Goal: Task Accomplishment & Management: Use online tool/utility

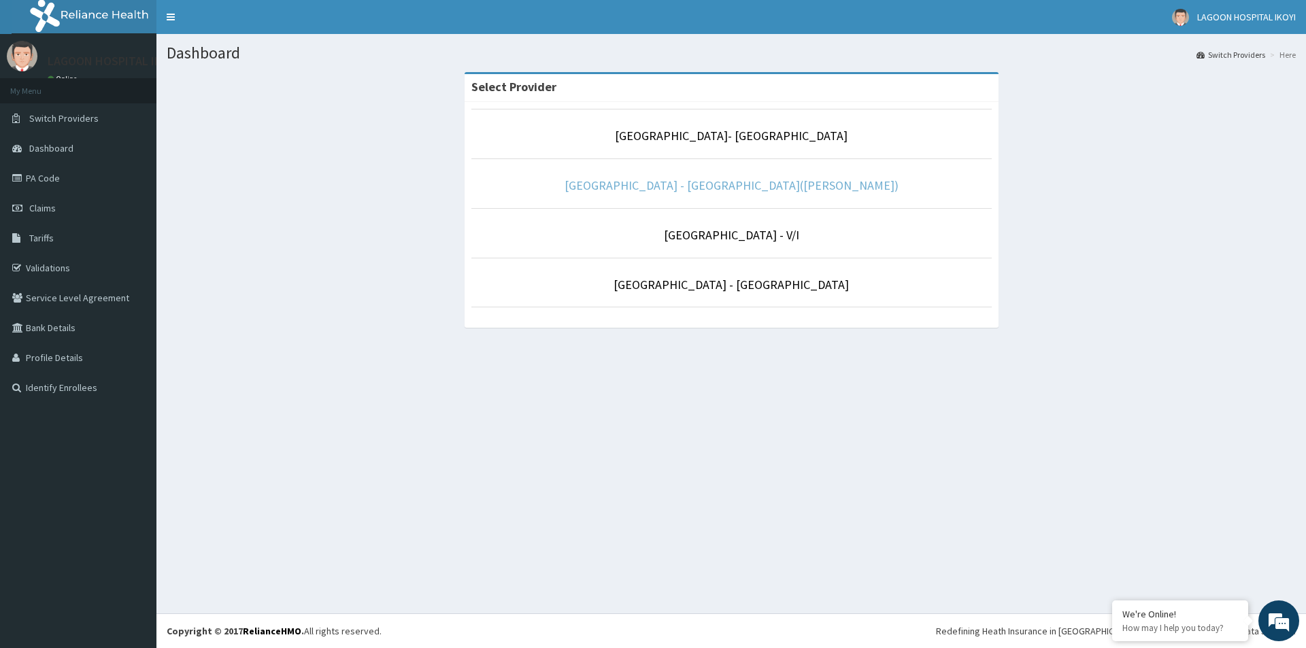
click at [733, 180] on link "[GEOGRAPHIC_DATA] - [GEOGRAPHIC_DATA]([PERSON_NAME])" at bounding box center [731, 185] width 334 height 16
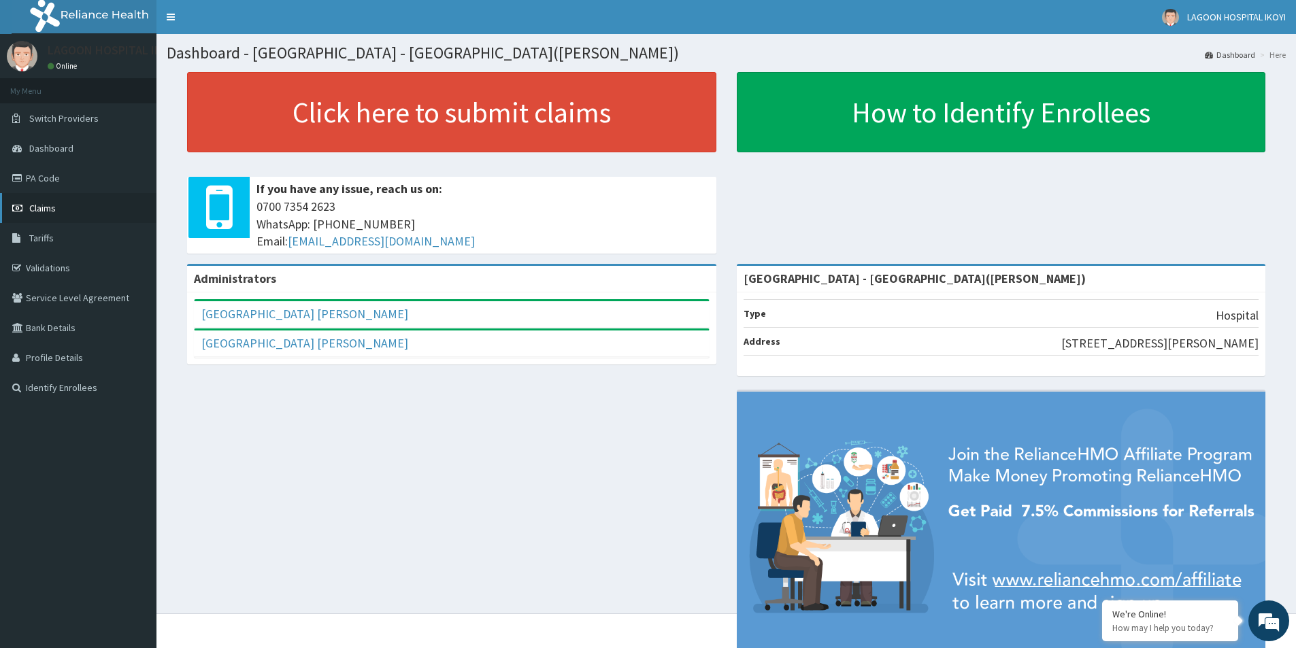
click at [52, 209] on span "Claims" at bounding box center [42, 208] width 27 height 12
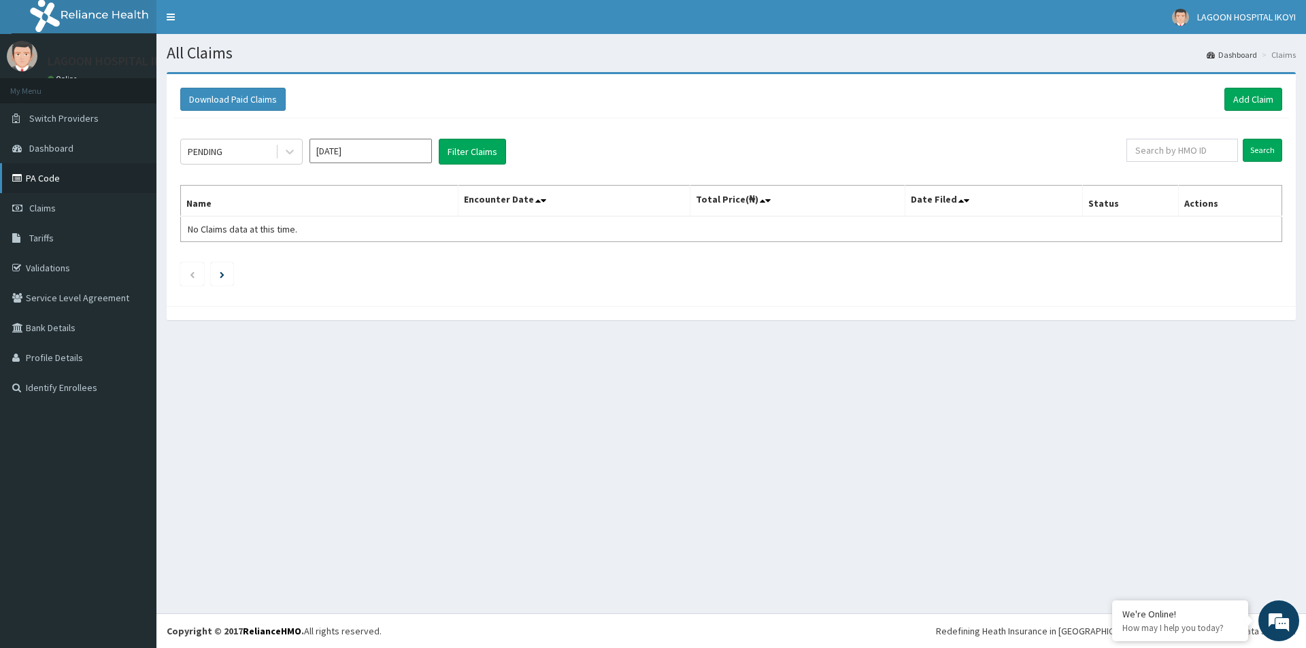
click at [52, 181] on link "PA Code" at bounding box center [78, 178] width 156 height 30
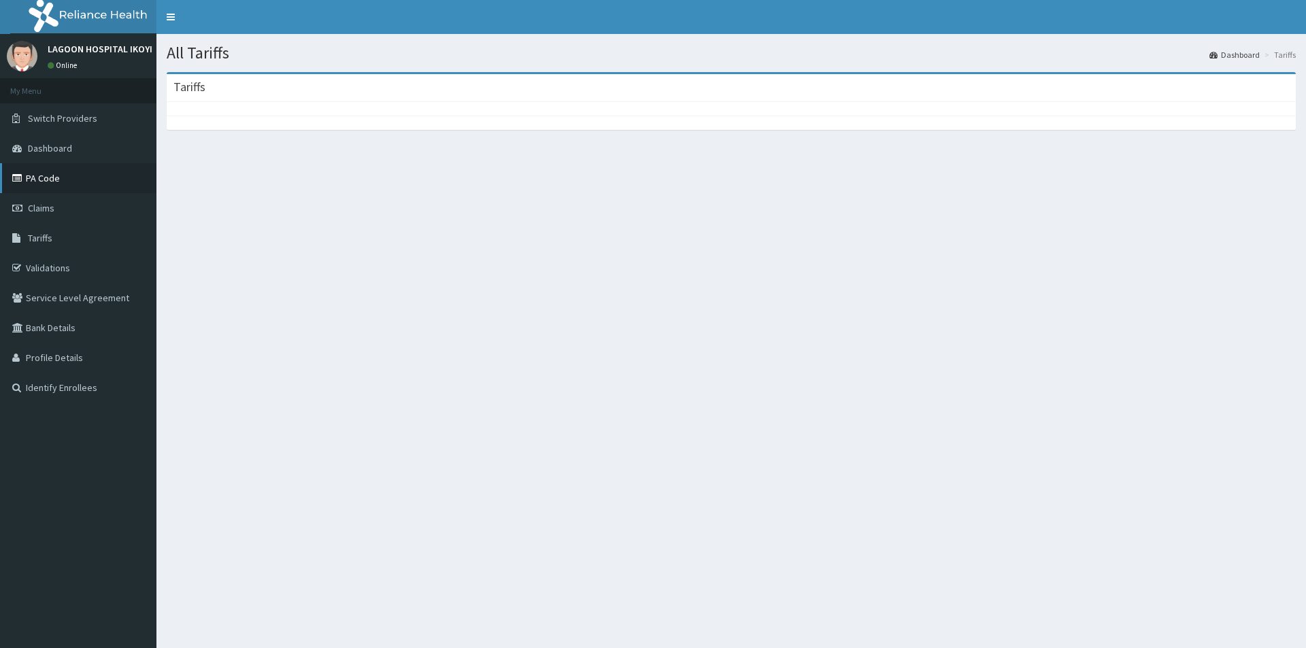
click at [34, 184] on link "PA Code" at bounding box center [78, 178] width 156 height 30
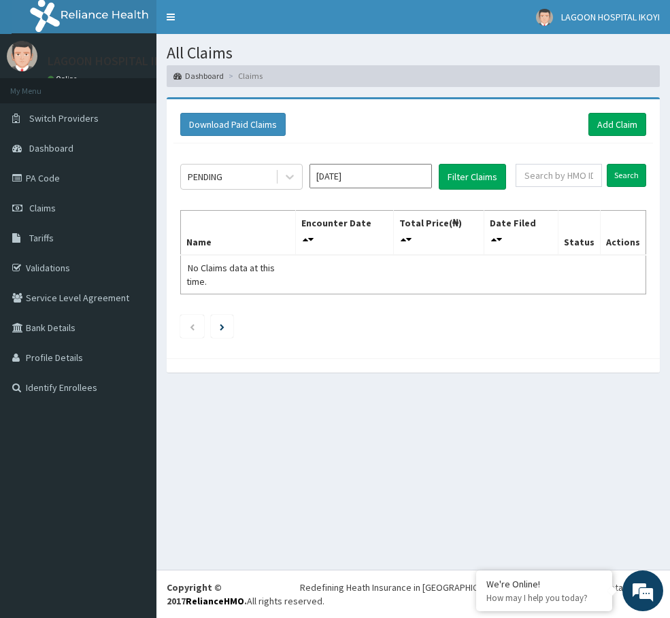
drag, startPoint x: 499, startPoint y: 340, endPoint x: 661, endPoint y: 141, distance: 256.7
click at [504, 358] on div at bounding box center [413, 365] width 493 height 14
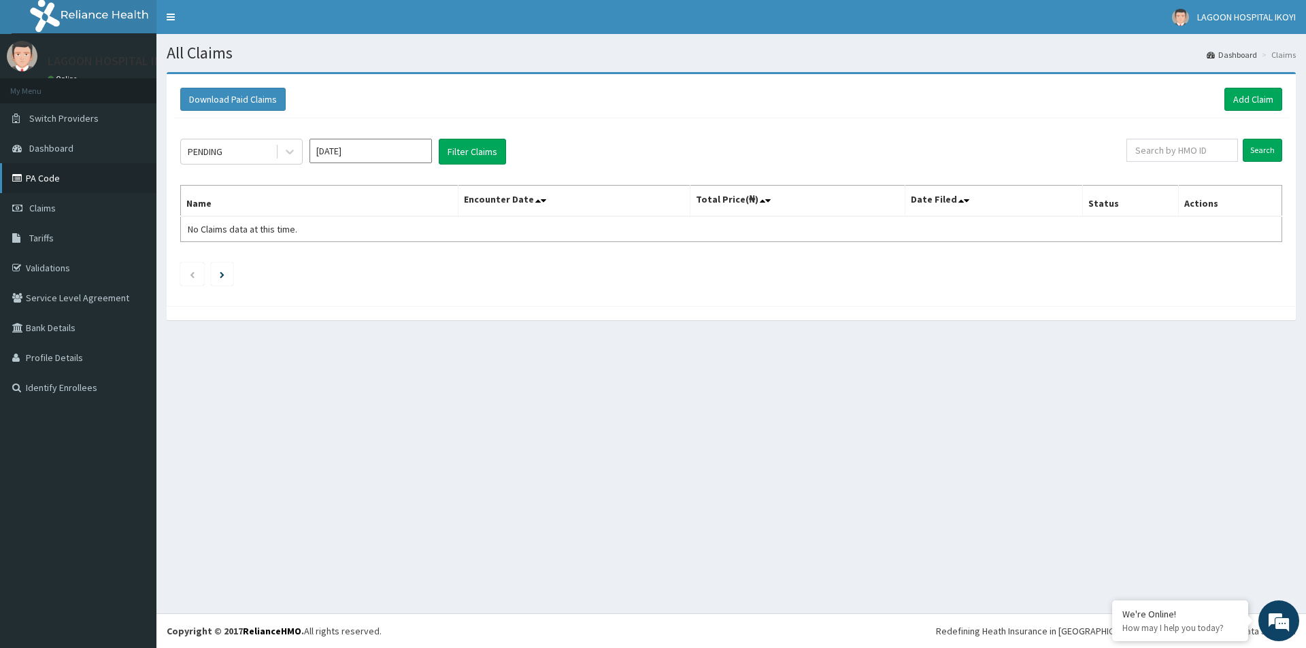
click at [44, 177] on link "PA Code" at bounding box center [78, 178] width 156 height 30
